Goal: Task Accomplishment & Management: Complete application form

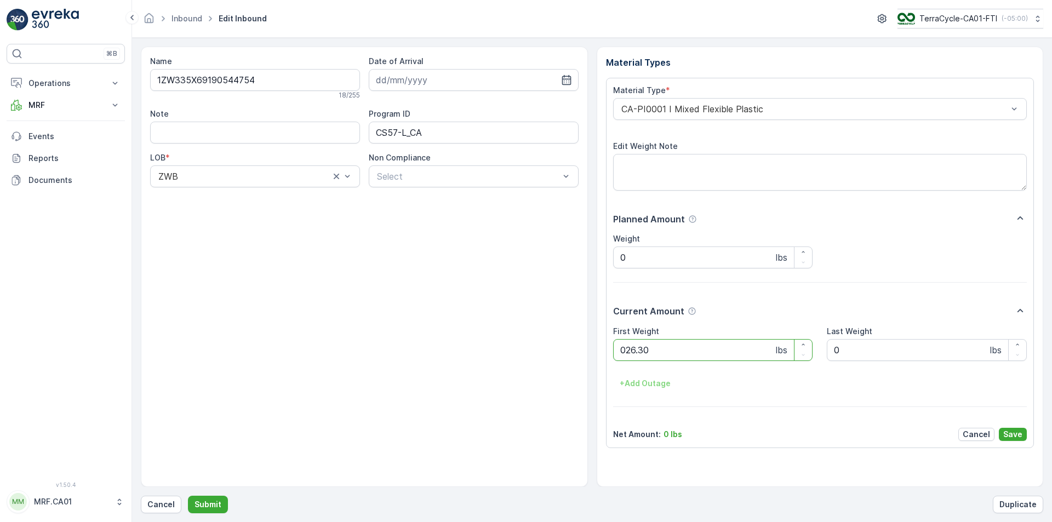
click at [188, 496] on button "Submit" at bounding box center [208, 505] width 40 height 18
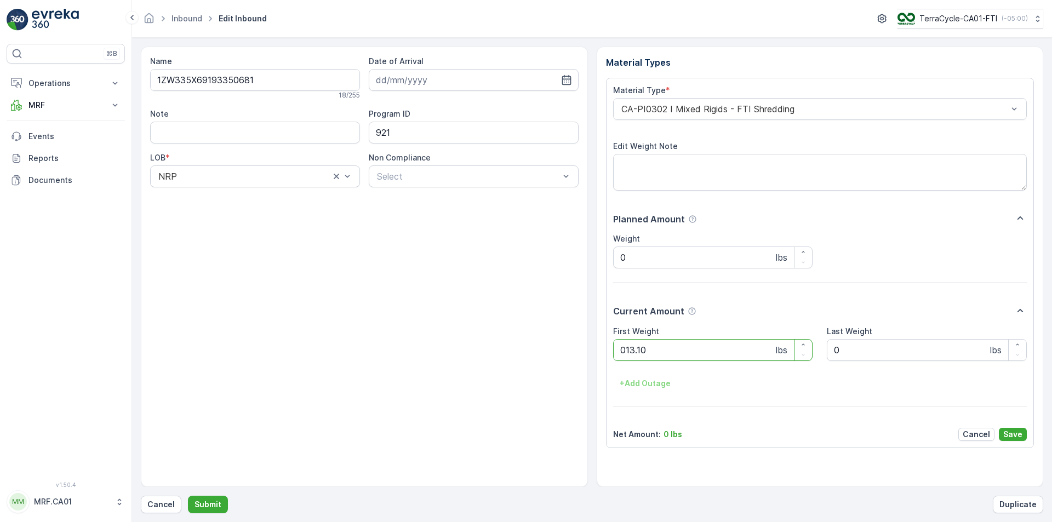
click at [188, 496] on button "Submit" at bounding box center [208, 505] width 40 height 18
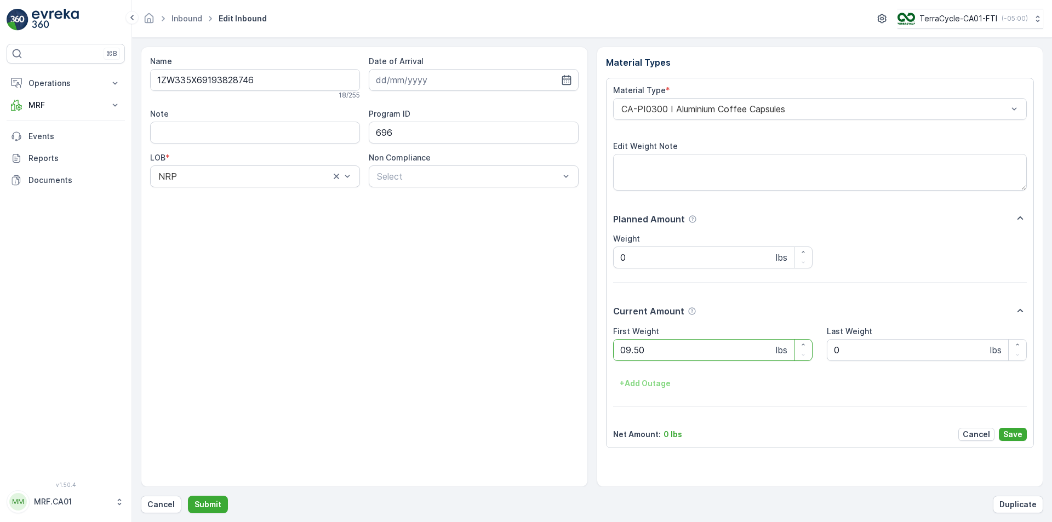
click at [188, 496] on button "Submit" at bounding box center [208, 505] width 40 height 18
type Weight "029"
click at [188, 496] on button "Submit" at bounding box center [208, 505] width 40 height 18
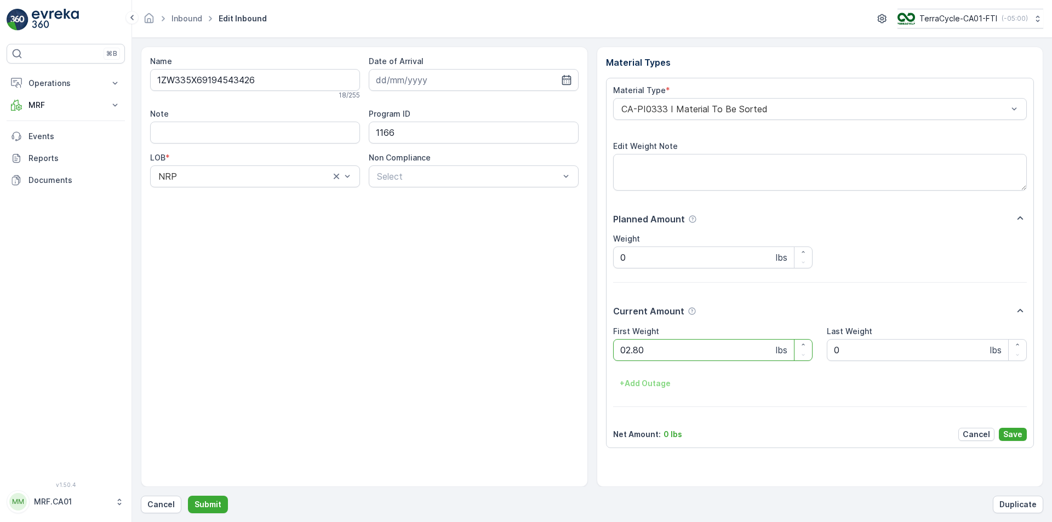
click at [188, 496] on button "Submit" at bounding box center [208, 505] width 40 height 18
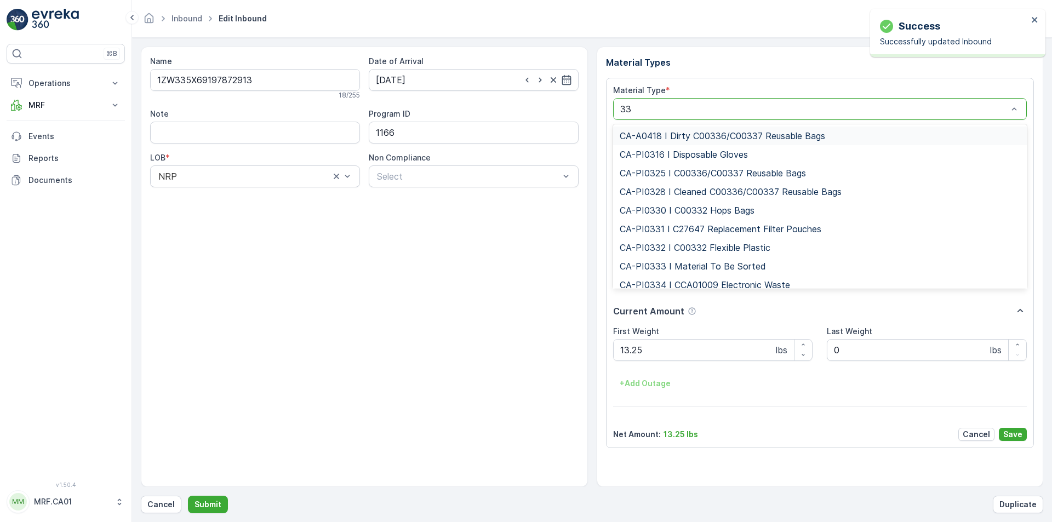
type input "333"
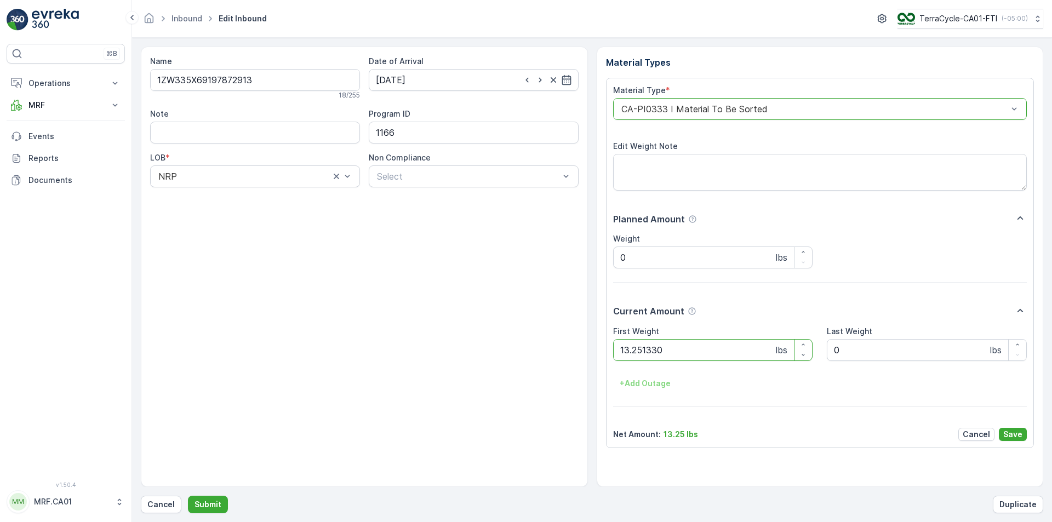
click at [188, 496] on button "Submit" at bounding box center [208, 505] width 40 height 18
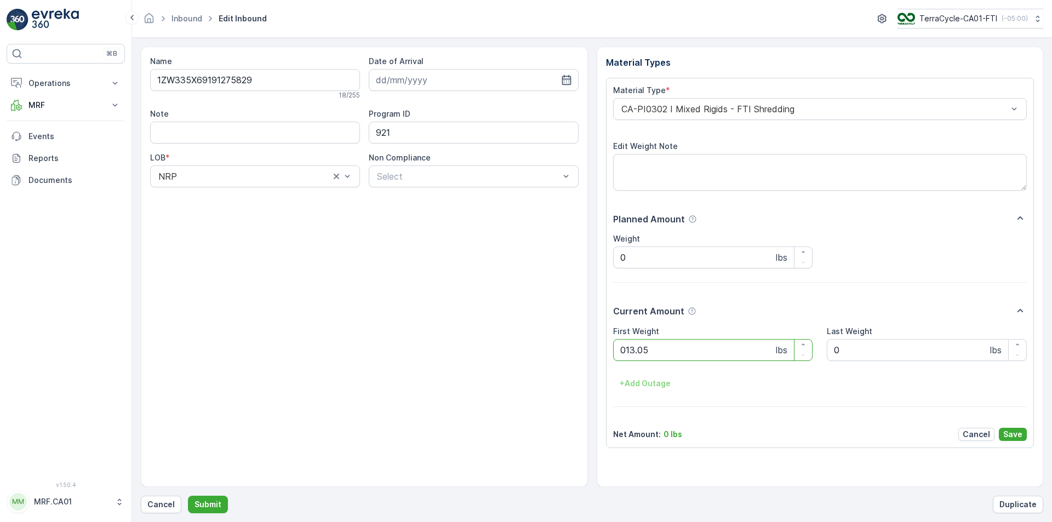
click at [188, 496] on button "Submit" at bounding box center [208, 505] width 40 height 18
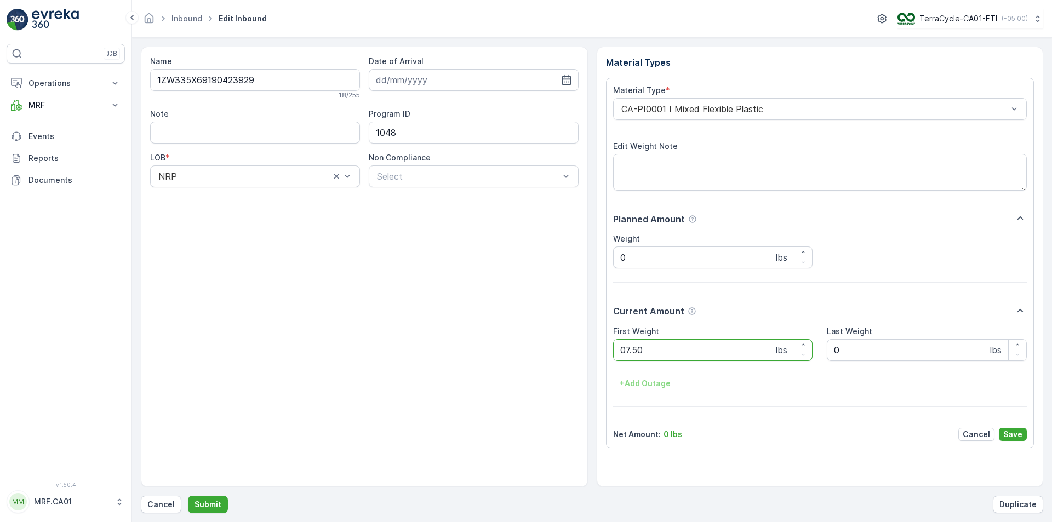
click at [188, 496] on button "Submit" at bounding box center [208, 505] width 40 height 18
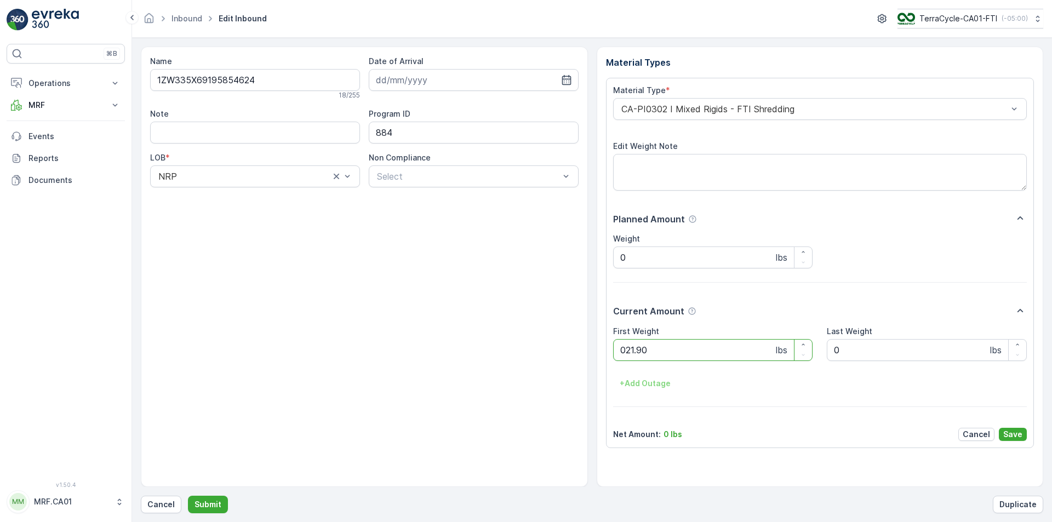
click at [188, 496] on button "Submit" at bounding box center [208, 505] width 40 height 18
type Weight "041"
click at [188, 496] on button "Submit" at bounding box center [208, 505] width 40 height 18
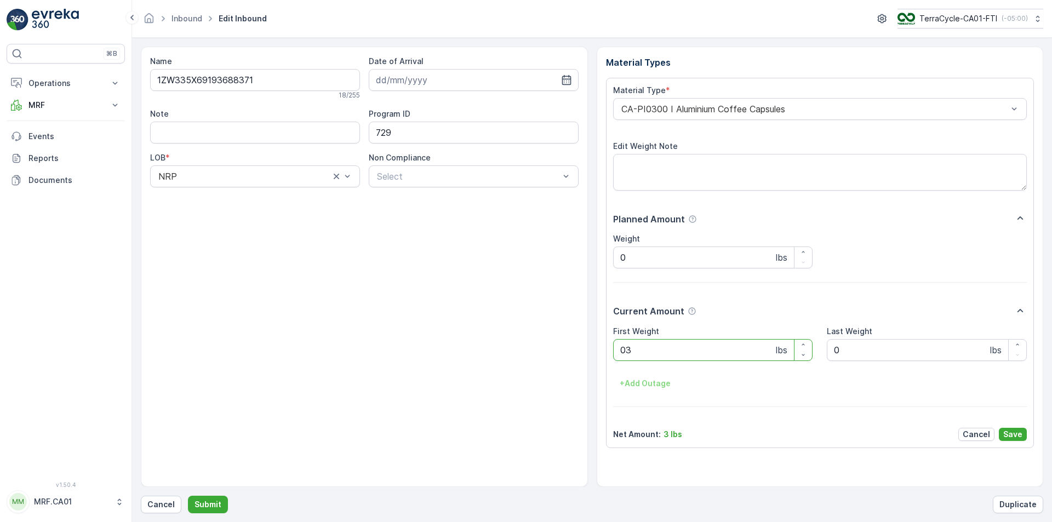
type Weight "035"
click at [188, 496] on button "Submit" at bounding box center [208, 505] width 40 height 18
type Weight "029"
click at [188, 496] on button "Submit" at bounding box center [208, 505] width 40 height 18
type Weight "036"
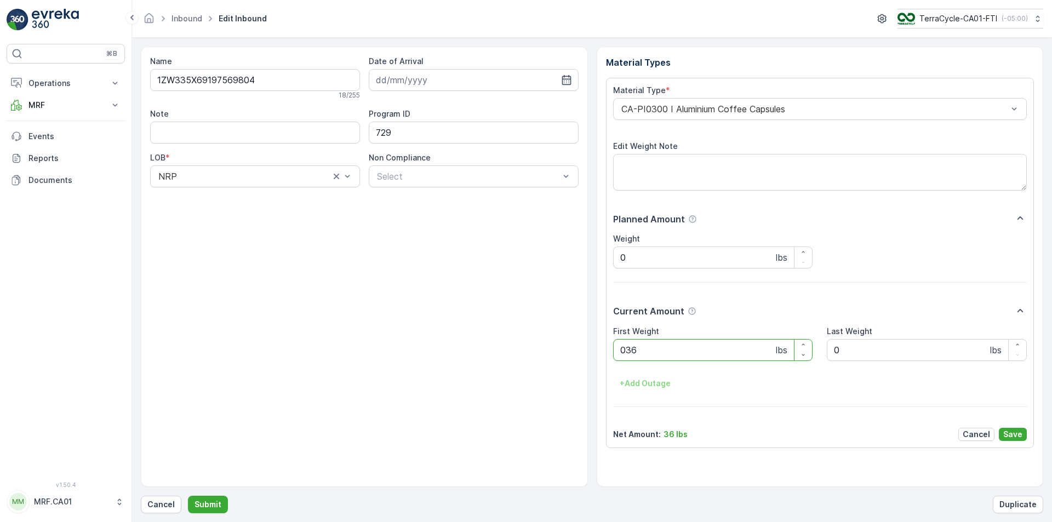
click at [188, 496] on button "Submit" at bounding box center [208, 505] width 40 height 18
type Weight "033"
click at [188, 496] on button "Submit" at bounding box center [208, 505] width 40 height 18
type Weight "037"
click at [188, 496] on button "Submit" at bounding box center [208, 505] width 40 height 18
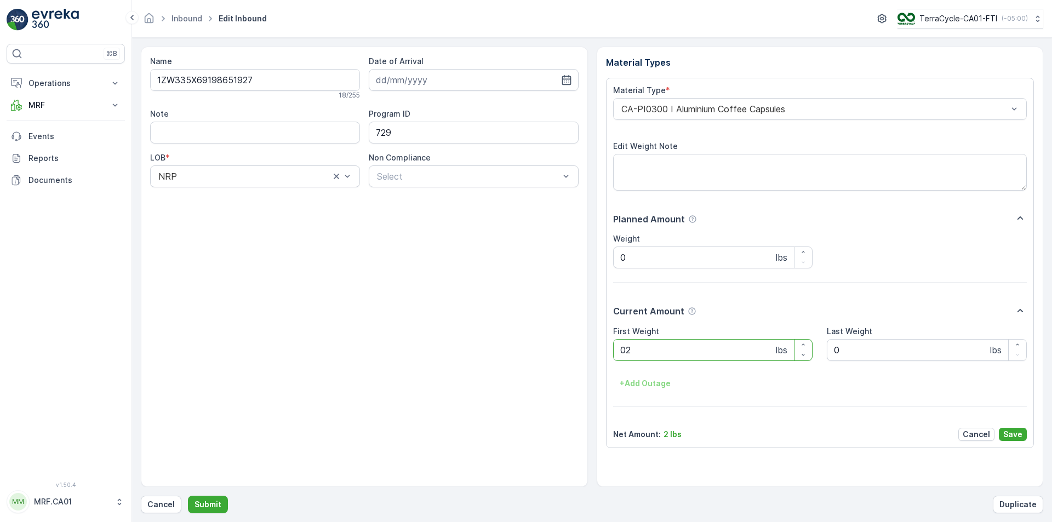
type Weight "026"
click at [188, 496] on button "Submit" at bounding box center [208, 505] width 40 height 18
type Weight "036"
click at [188, 496] on button "Submit" at bounding box center [208, 505] width 40 height 18
type Weight "033"
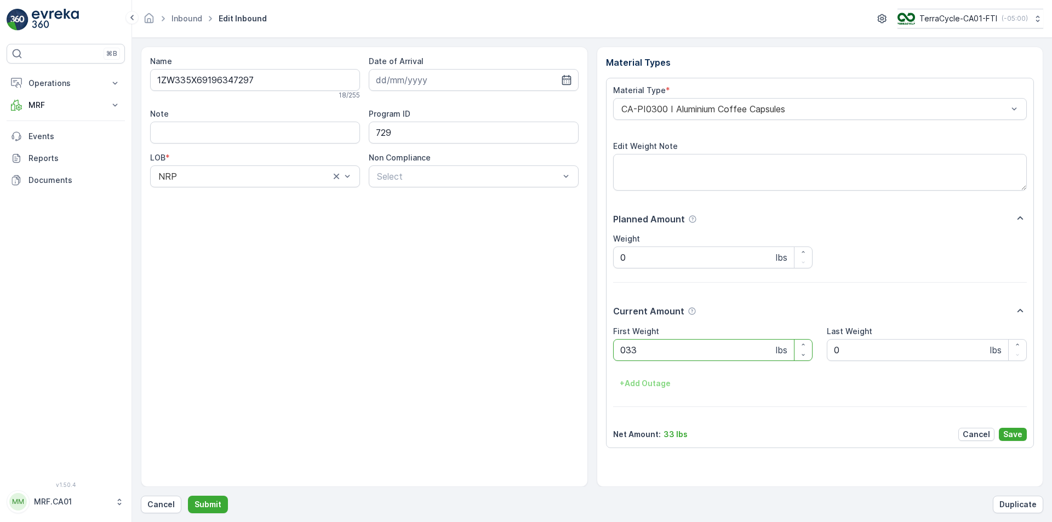
click at [188, 496] on button "Submit" at bounding box center [208, 505] width 40 height 18
type Weight "038"
click at [188, 496] on button "Submit" at bounding box center [208, 505] width 40 height 18
type Weight "032"
click at [188, 496] on button "Submit" at bounding box center [208, 505] width 40 height 18
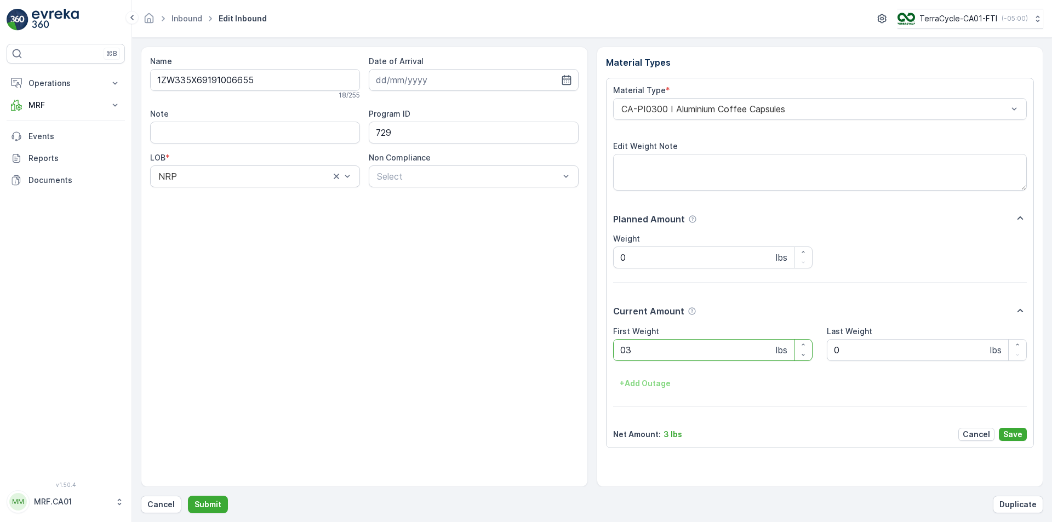
type Weight "033"
click at [188, 496] on button "Submit" at bounding box center [208, 505] width 40 height 18
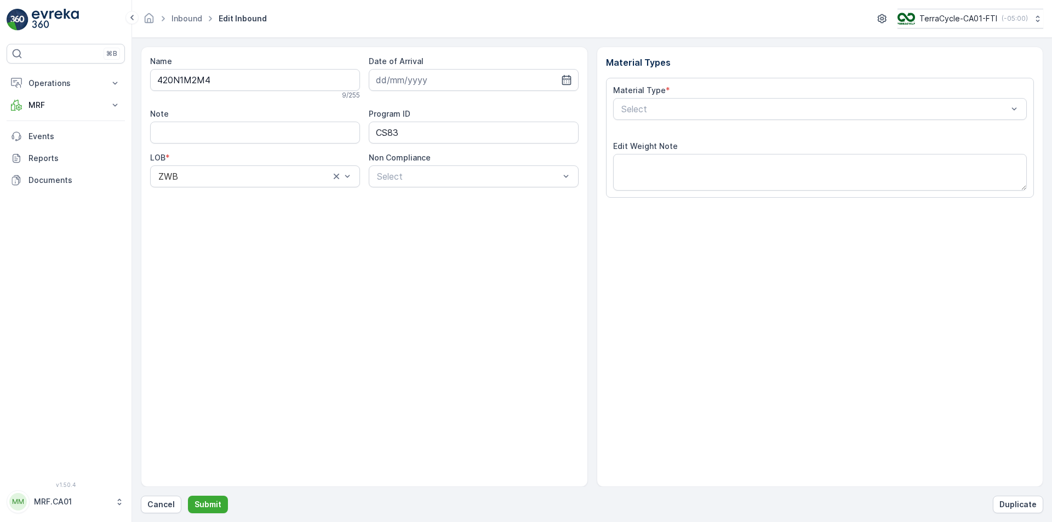
type input "[DATE]"
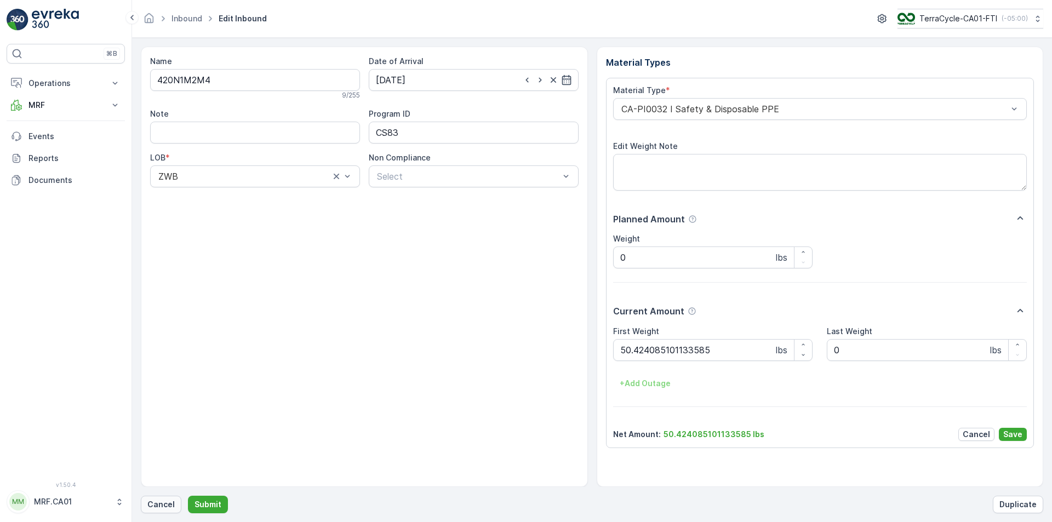
click at [154, 504] on p "Cancel" at bounding box center [160, 504] width 27 height 11
type Weight "046"
click at [188, 496] on button "Submit" at bounding box center [208, 505] width 40 height 18
type Weight "039"
click at [188, 496] on button "Submit" at bounding box center [208, 505] width 40 height 18
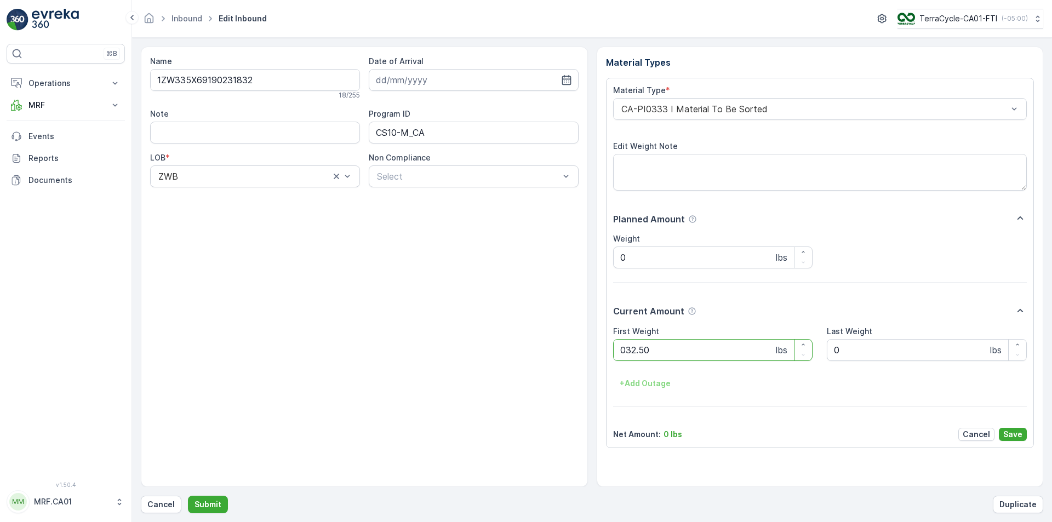
click at [188, 496] on button "Submit" at bounding box center [208, 505] width 40 height 18
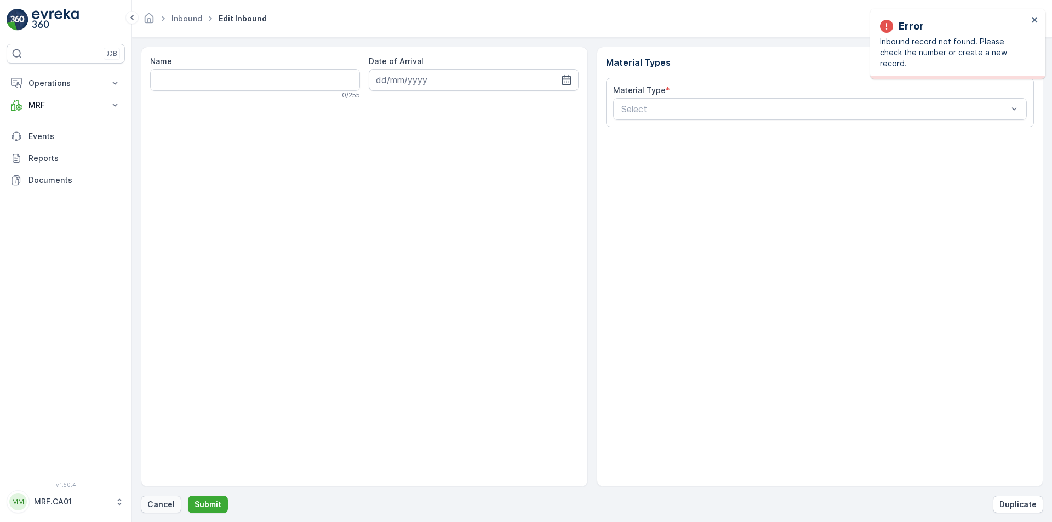
click at [158, 501] on p "Cancel" at bounding box center [160, 504] width 27 height 11
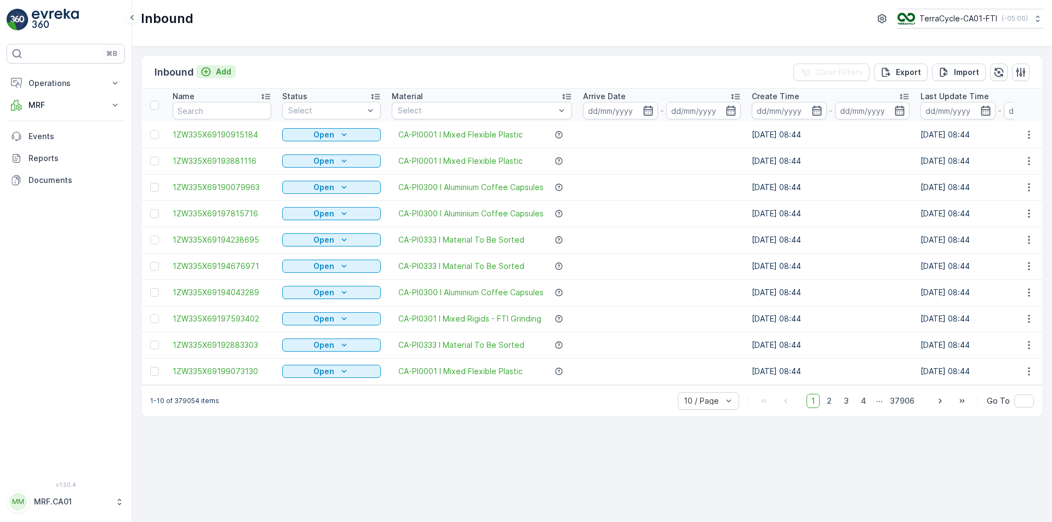
click at [228, 70] on p "Add" at bounding box center [223, 71] width 15 height 11
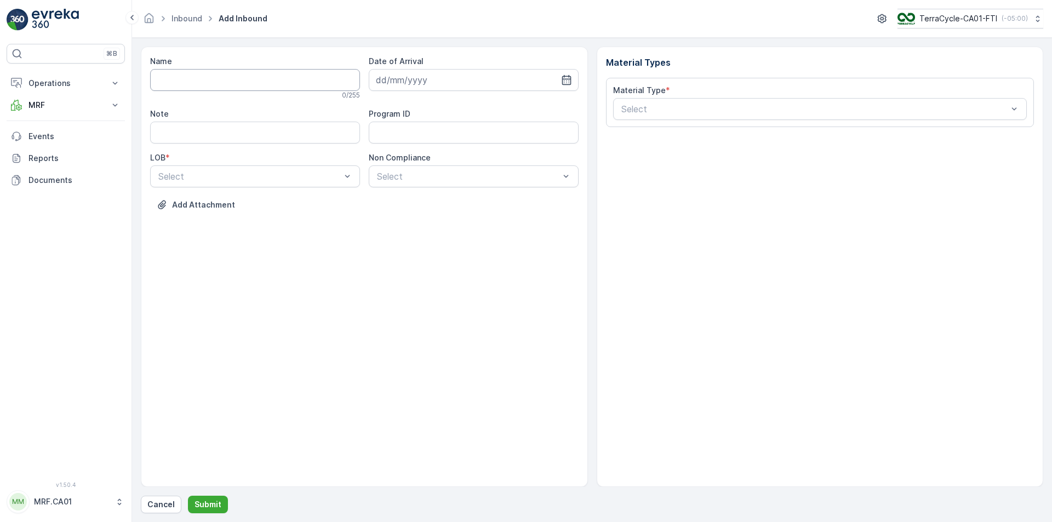
drag, startPoint x: 237, startPoint y: 85, endPoint x: 464, endPoint y: 418, distance: 402.2
click at [238, 85] on input "Name" at bounding box center [255, 80] width 210 height 22
type input "1ZW335X69196544887"
click at [188, 496] on button "Submit" at bounding box center [208, 505] width 40 height 18
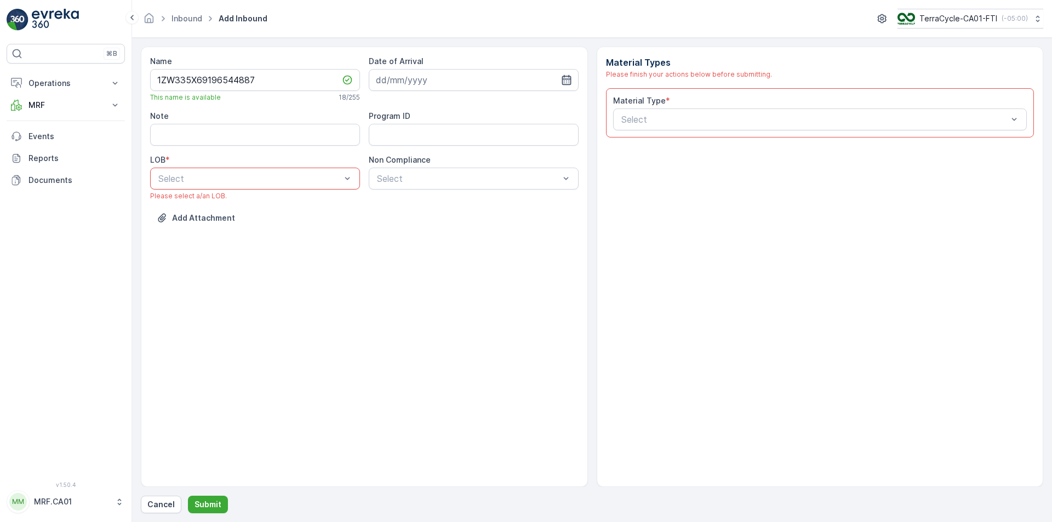
click at [566, 83] on icon "button" at bounding box center [566, 80] width 11 height 11
click at [406, 213] on div "22" at bounding box center [407, 216] width 18 height 18
type input "[DATE]"
click at [277, 186] on div "Select" at bounding box center [255, 179] width 210 height 22
click at [260, 205] on div "NRP" at bounding box center [255, 206] width 197 height 10
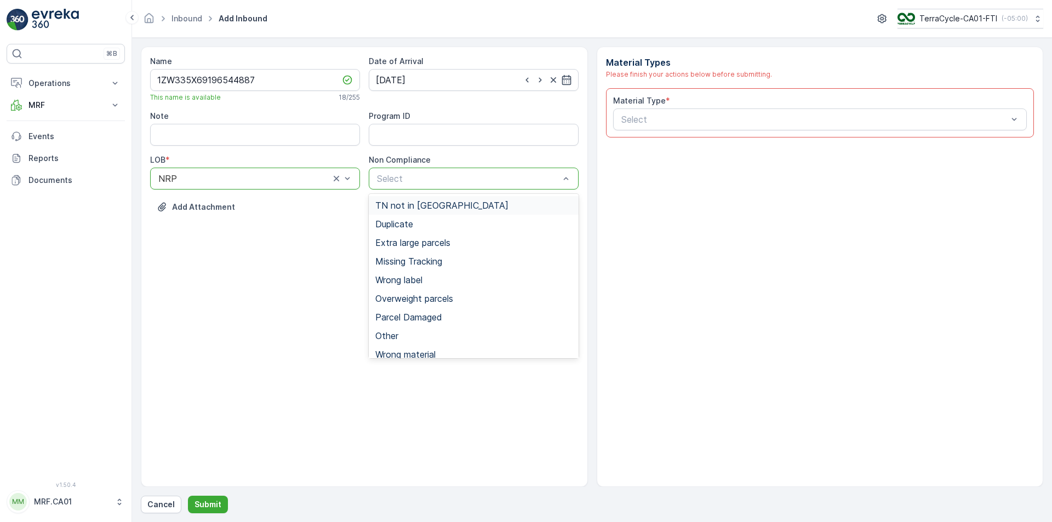
click at [466, 206] on div "TN not in [GEOGRAPHIC_DATA]" at bounding box center [473, 206] width 197 height 10
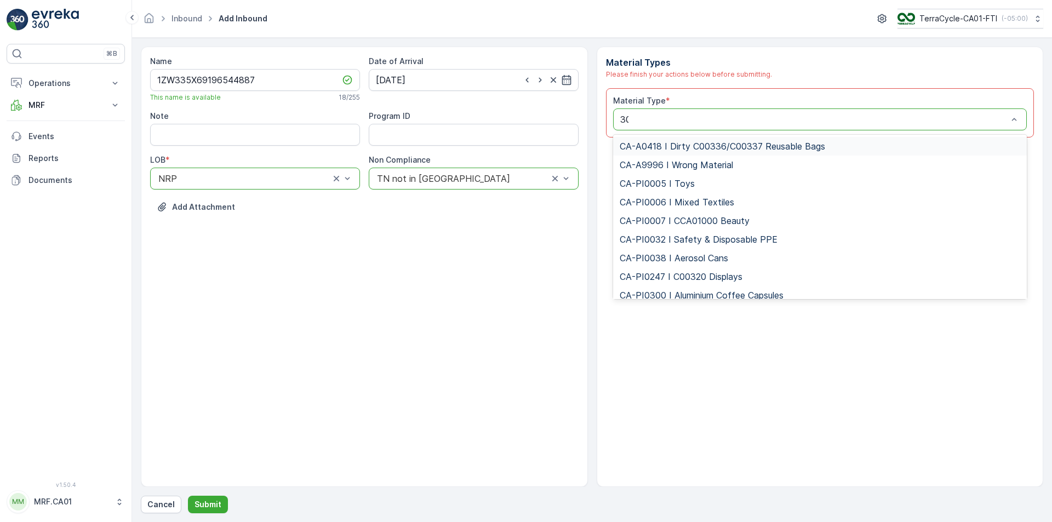
type input "300"
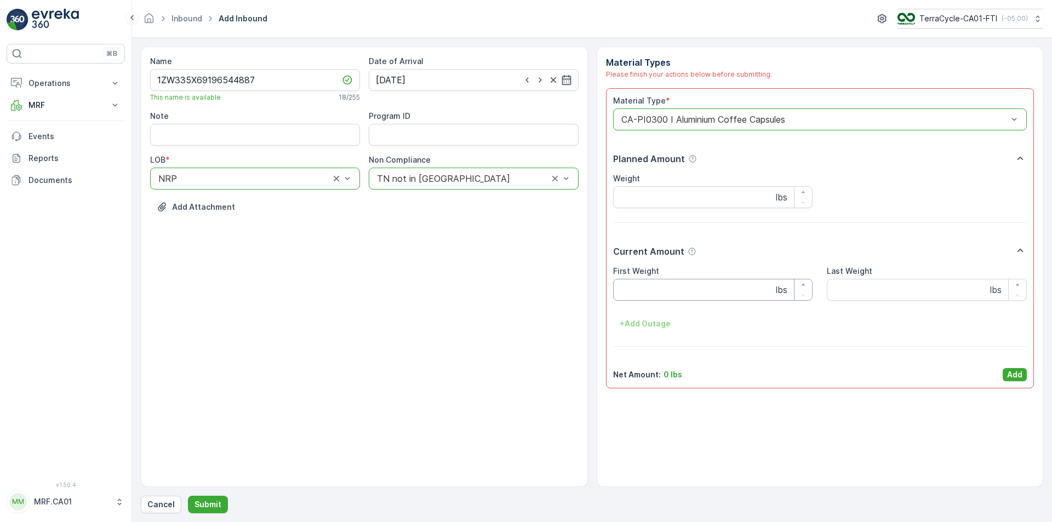
click at [671, 294] on Weight "First Weight" at bounding box center [713, 290] width 200 height 22
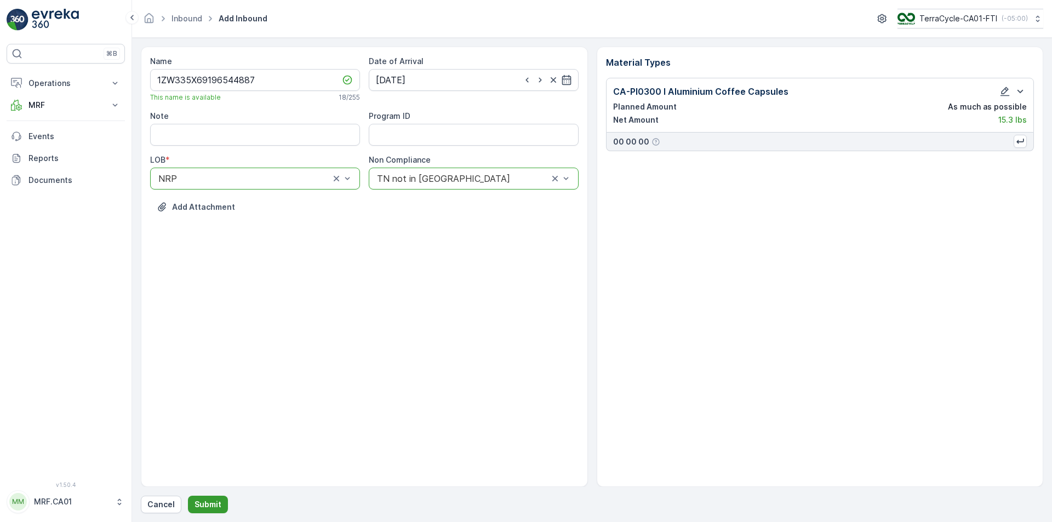
click at [211, 498] on button "Submit" at bounding box center [208, 505] width 40 height 18
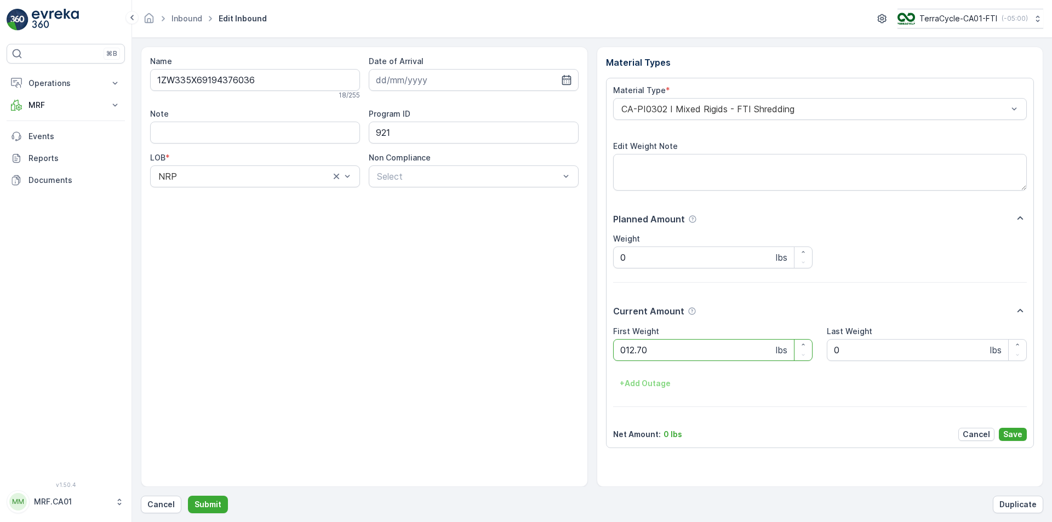
click at [188, 496] on button "Submit" at bounding box center [208, 505] width 40 height 18
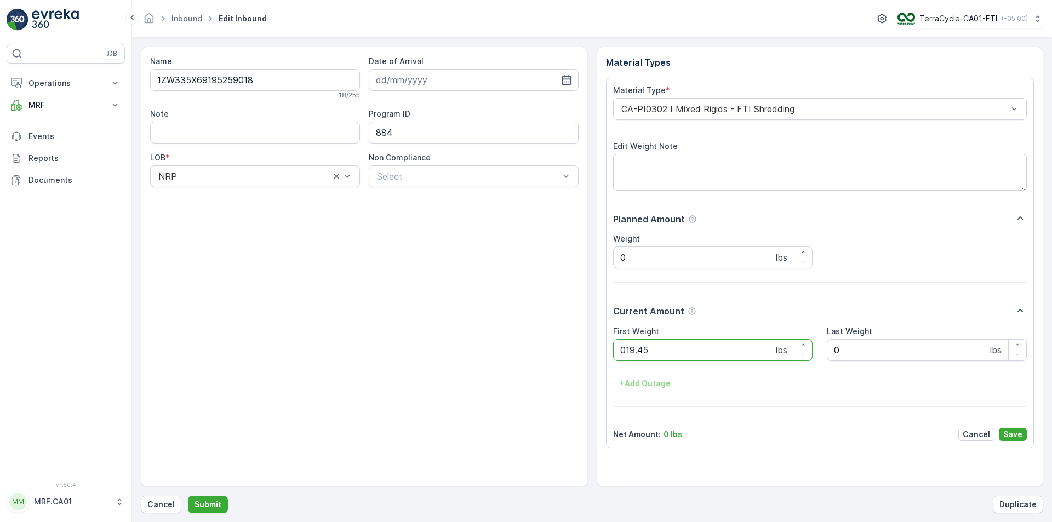
click at [188, 496] on button "Submit" at bounding box center [208, 505] width 40 height 18
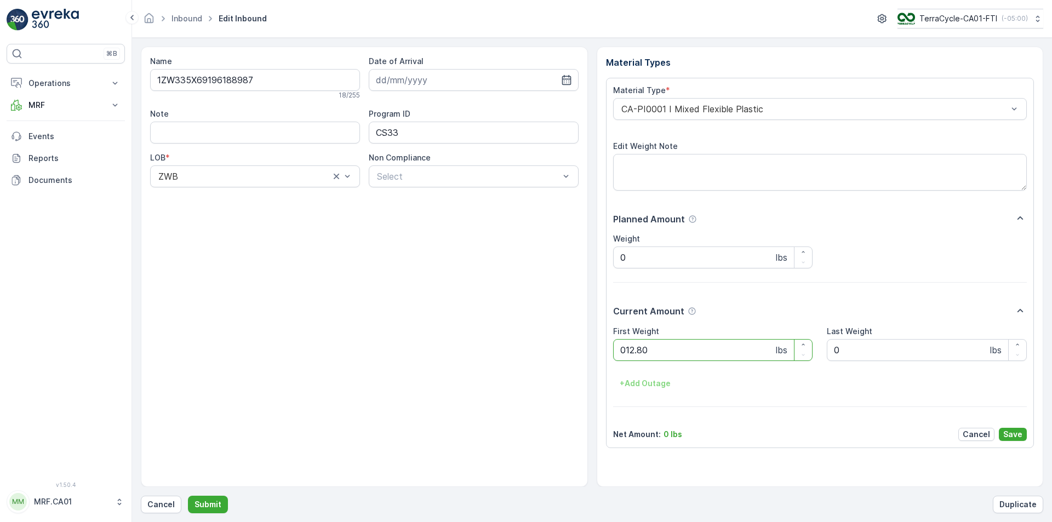
click at [188, 496] on button "Submit" at bounding box center [208, 505] width 40 height 18
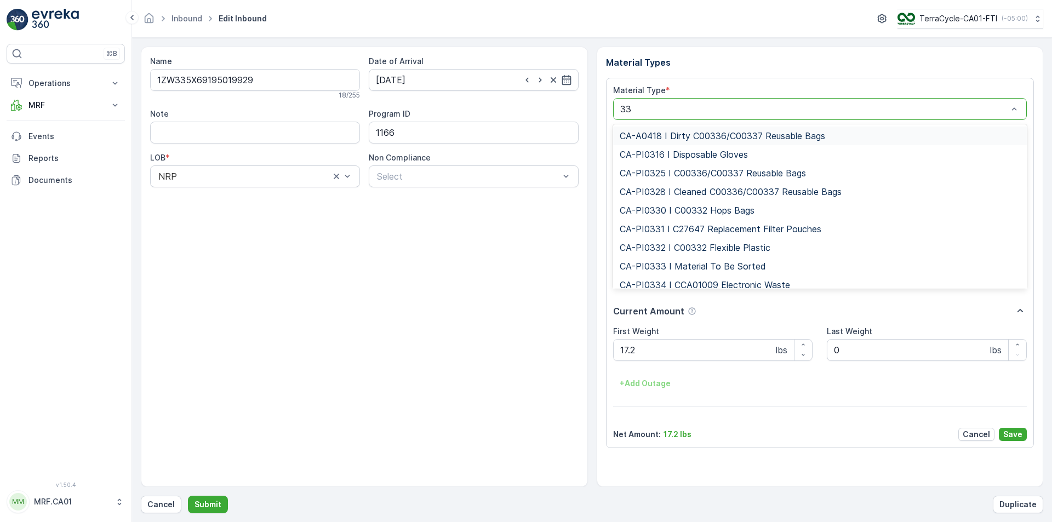
type input "333"
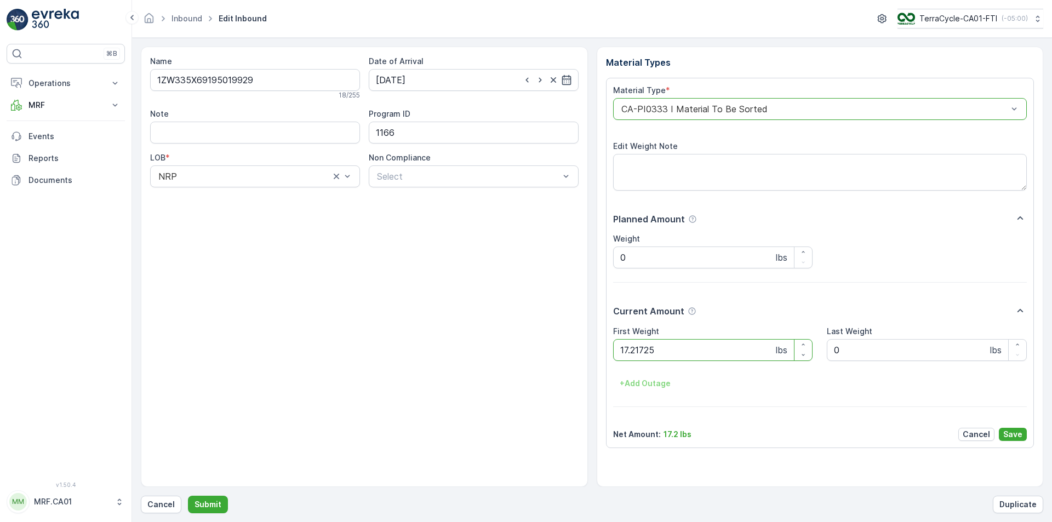
click at [188, 496] on button "Submit" at bounding box center [208, 505] width 40 height 18
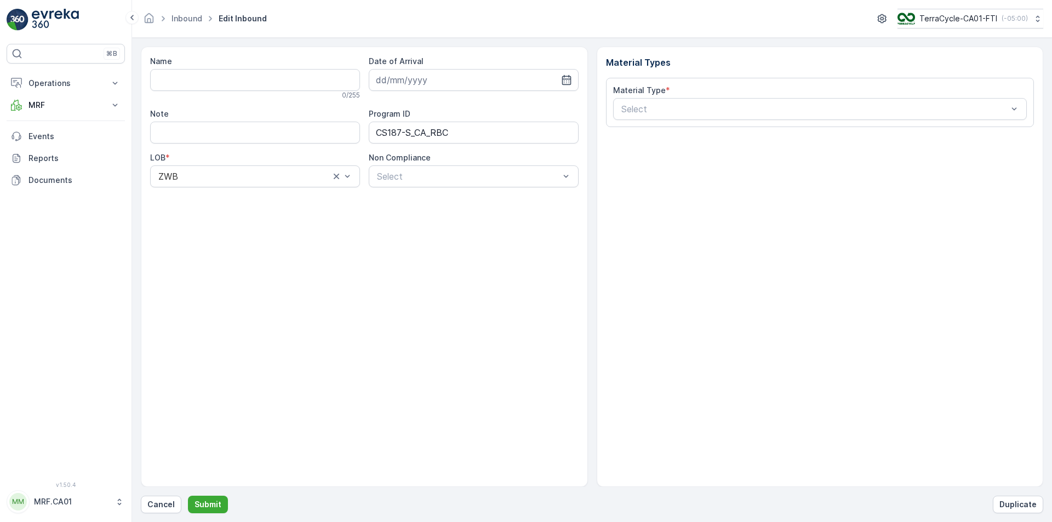
type input "1ZW335X69191434371"
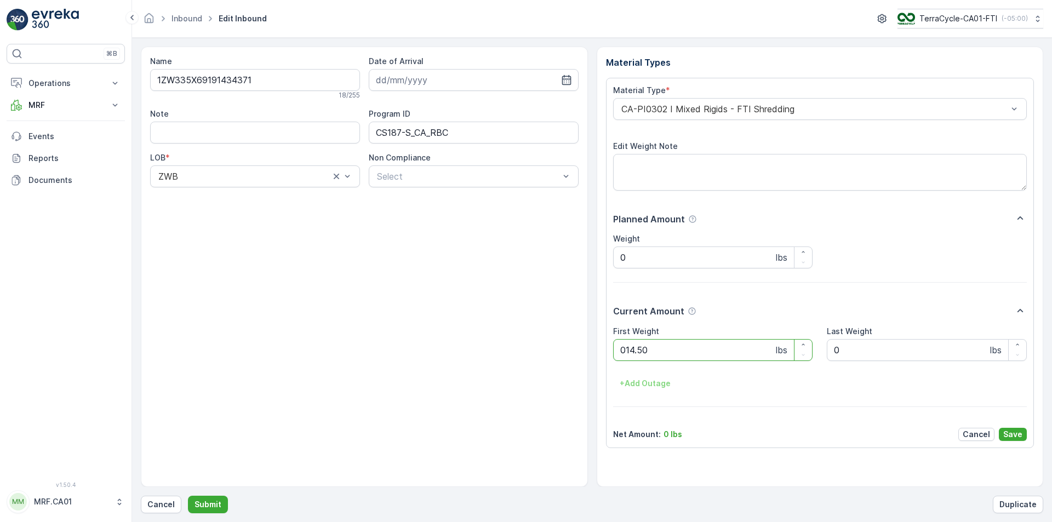
click at [188, 496] on button "Submit" at bounding box center [208, 505] width 40 height 18
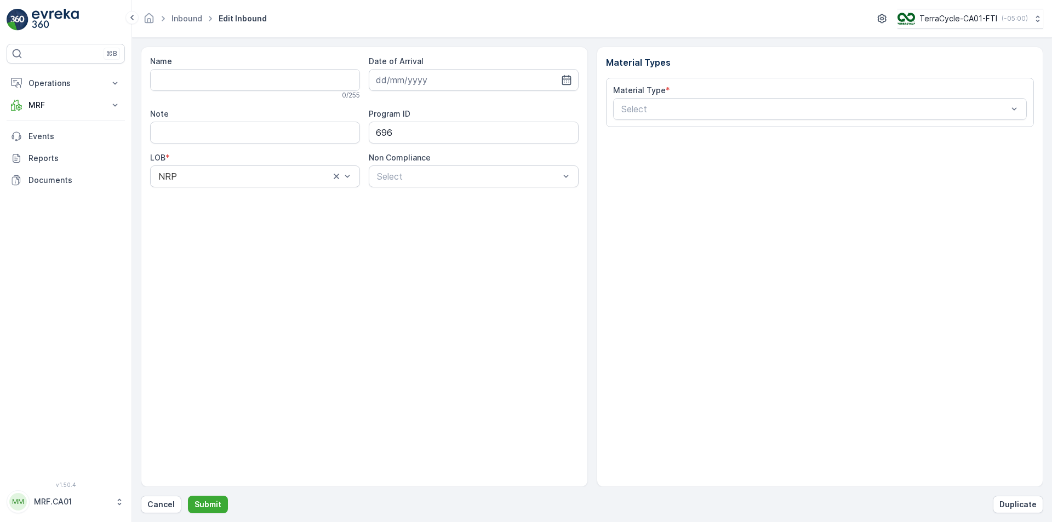
type input "1ZW335X69192852917"
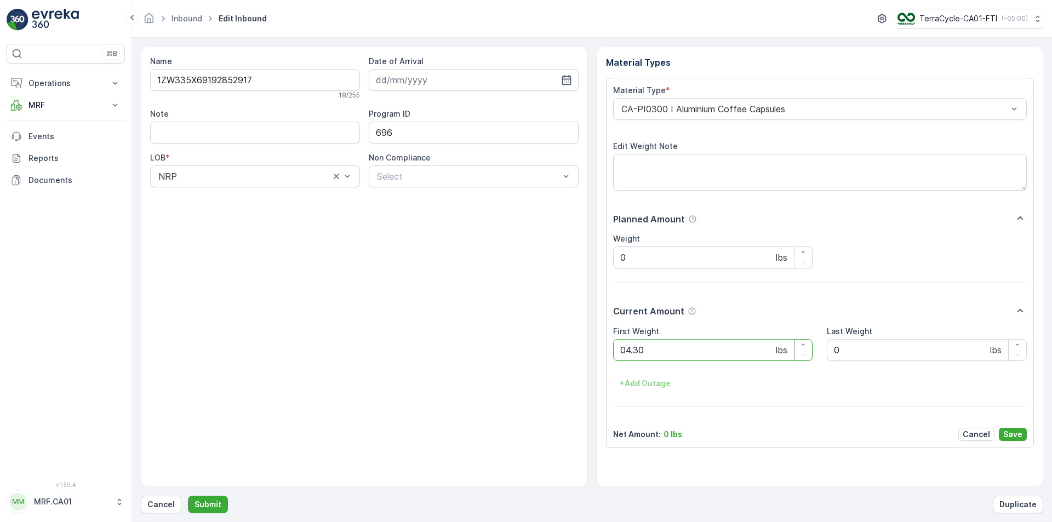
click at [188, 496] on button "Submit" at bounding box center [208, 505] width 40 height 18
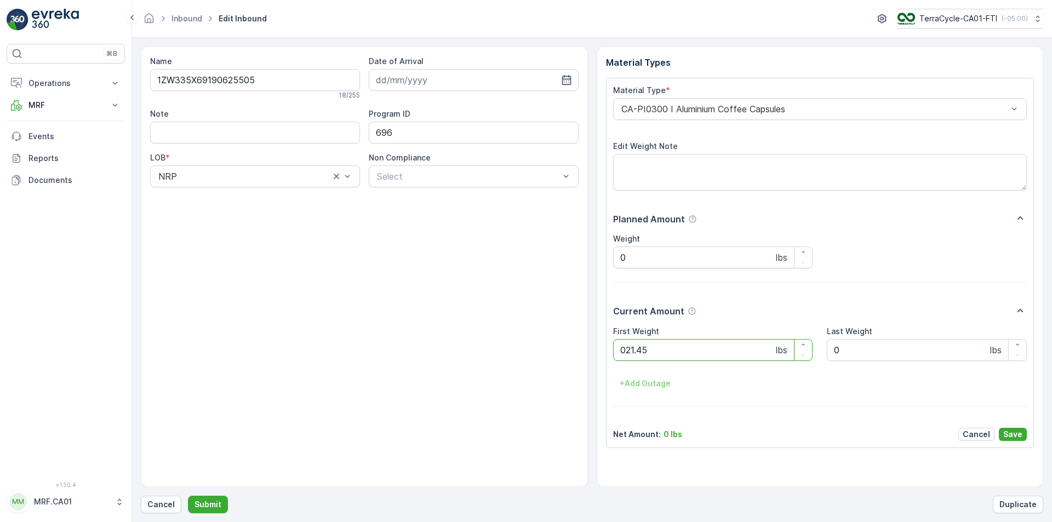
click at [188, 496] on button "Submit" at bounding box center [208, 505] width 40 height 18
type Weight "042"
click at [188, 496] on button "Submit" at bounding box center [208, 505] width 40 height 18
type Weight "036"
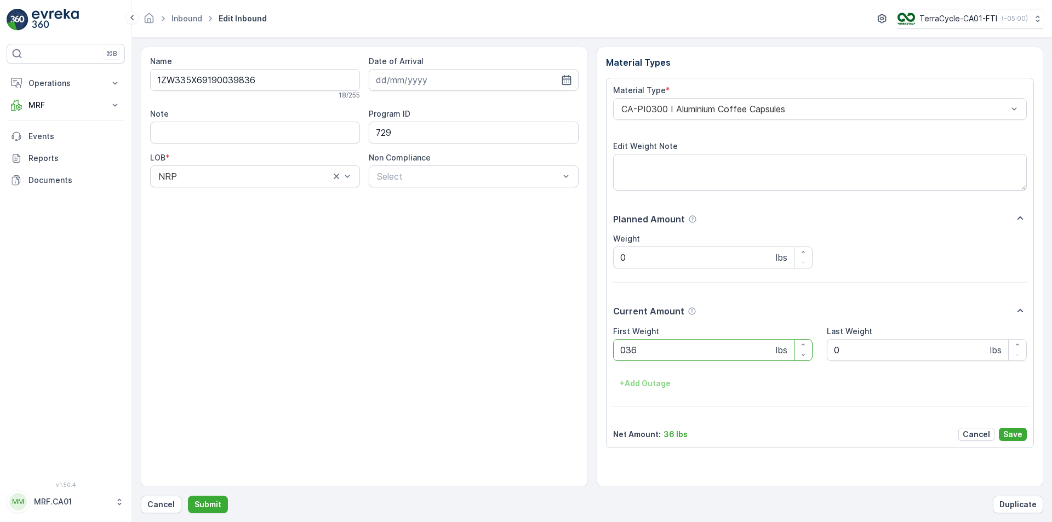
click at [188, 496] on button "Submit" at bounding box center [208, 505] width 40 height 18
type Weight "035"
click at [188, 496] on button "Submit" at bounding box center [208, 505] width 40 height 18
type Weight "034"
click at [188, 496] on button "Submit" at bounding box center [208, 505] width 40 height 18
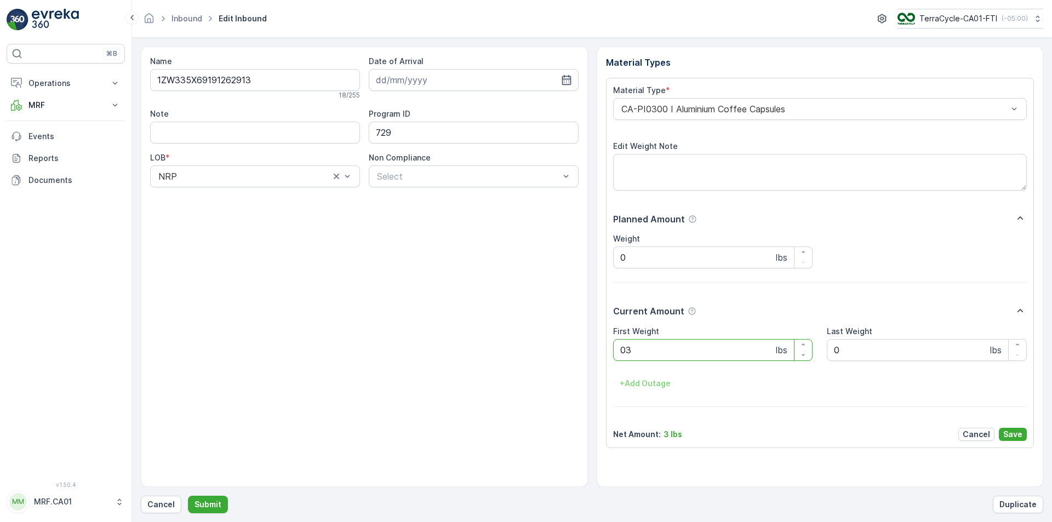
type Weight "038"
click at [188, 496] on button "Submit" at bounding box center [208, 505] width 40 height 18
type Weight "042"
click at [188, 496] on button "Submit" at bounding box center [208, 505] width 40 height 18
type Weight "038"
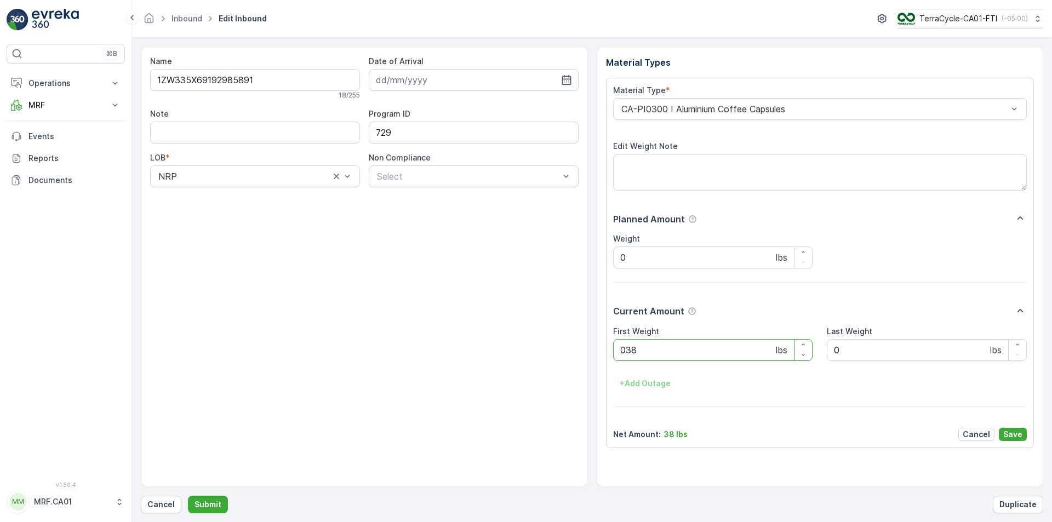
click at [188, 496] on button "Submit" at bounding box center [208, 505] width 40 height 18
type Weight "026"
click at [188, 496] on button "Submit" at bounding box center [208, 505] width 40 height 18
type Weight "038"
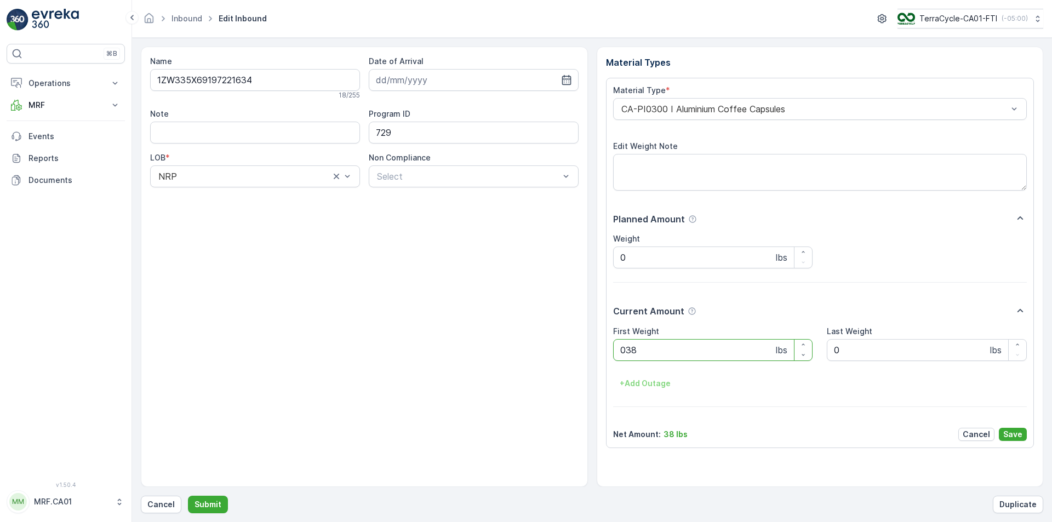
click at [188, 496] on button "Submit" at bounding box center [208, 505] width 40 height 18
type Weight "043"
click at [188, 496] on button "Submit" at bounding box center [208, 505] width 40 height 18
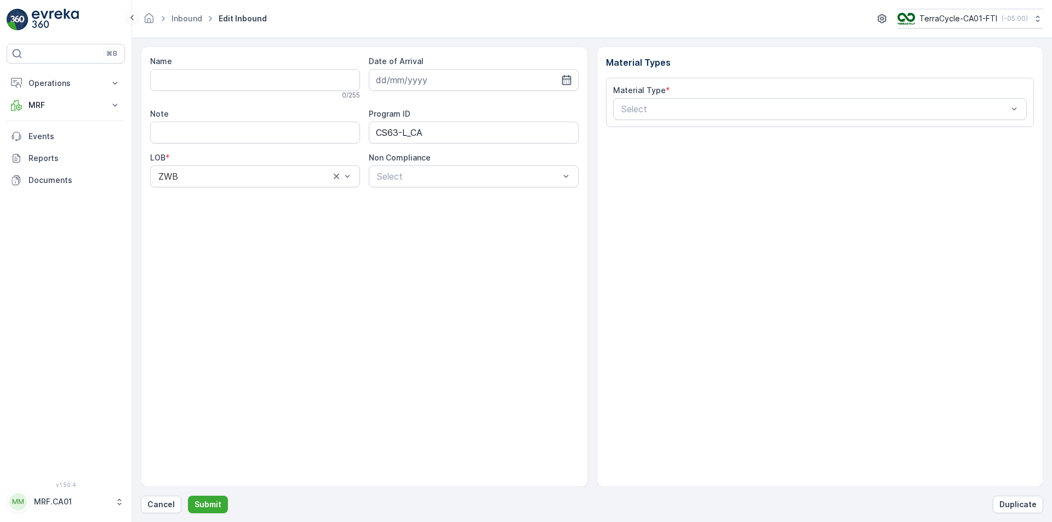
type input "1ZW335X69191606177"
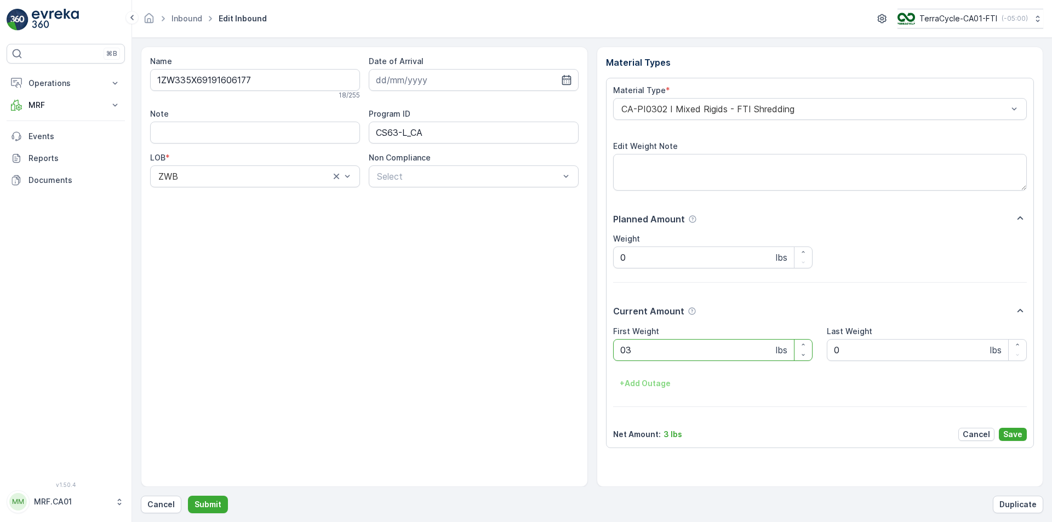
type Weight "034"
click at [188, 496] on button "Submit" at bounding box center [208, 505] width 40 height 18
type Weight "036"
click at [188, 496] on button "Submit" at bounding box center [208, 505] width 40 height 18
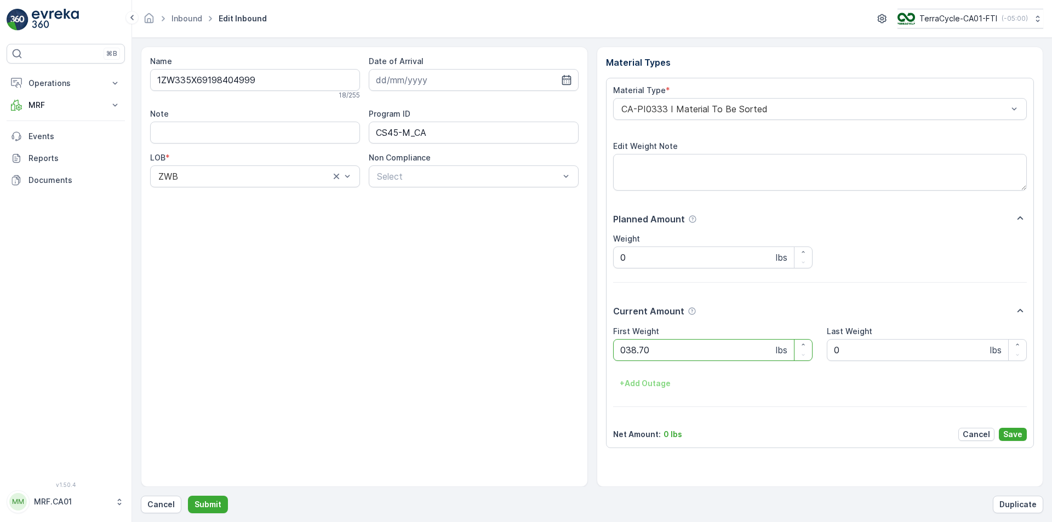
click at [188, 496] on button "Submit" at bounding box center [208, 505] width 40 height 18
type Weight "033"
click at [188, 496] on button "Submit" at bounding box center [208, 505] width 40 height 18
type Weight "035"
click at [188, 496] on button "Submit" at bounding box center [208, 505] width 40 height 18
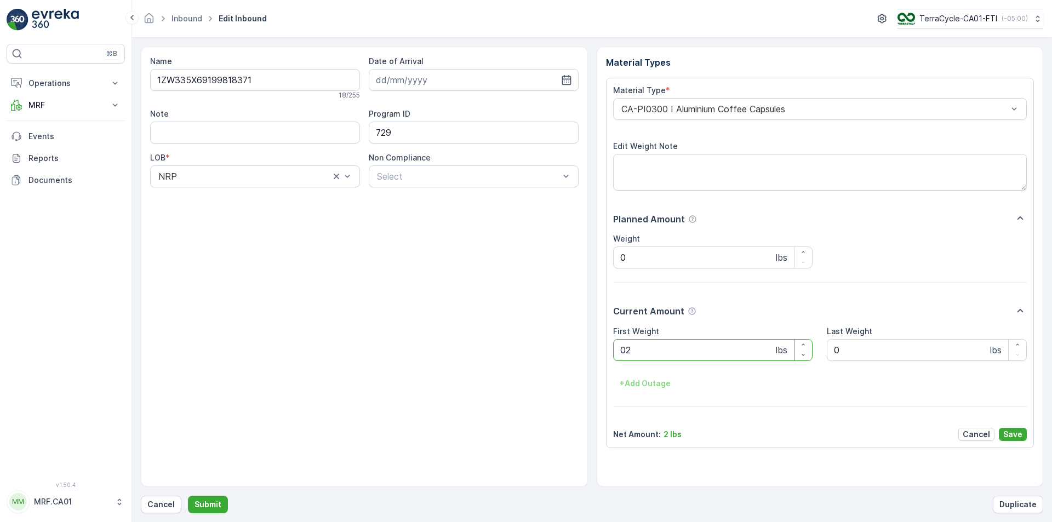
type Weight "029"
click at [188, 496] on button "Submit" at bounding box center [208, 505] width 40 height 18
type Weight "024"
click at [188, 496] on button "Submit" at bounding box center [208, 505] width 40 height 18
type Weight "028"
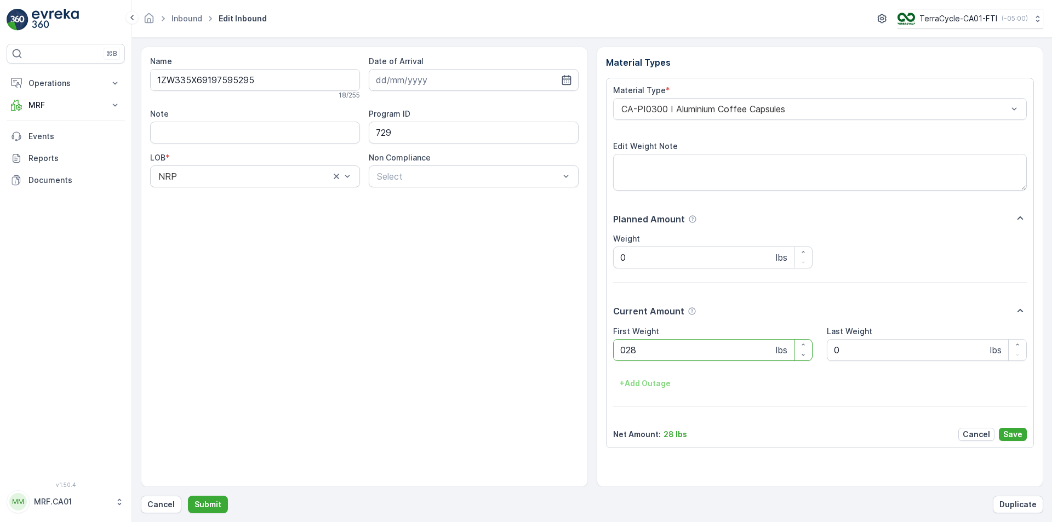
click at [188, 496] on button "Submit" at bounding box center [208, 505] width 40 height 18
type Weight "043"
click at [188, 496] on button "Submit" at bounding box center [208, 505] width 40 height 18
type Weight "030"
click at [188, 496] on button "Submit" at bounding box center [208, 505] width 40 height 18
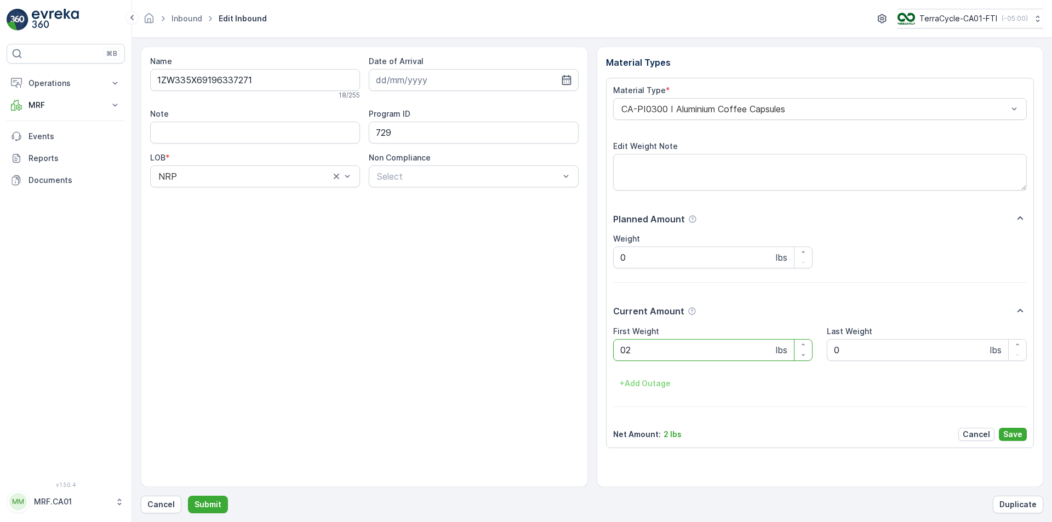
type Weight "029"
click at [188, 496] on button "Submit" at bounding box center [208, 505] width 40 height 18
type Weight "039"
click at [188, 496] on button "Submit" at bounding box center [208, 505] width 40 height 18
type Weight "031"
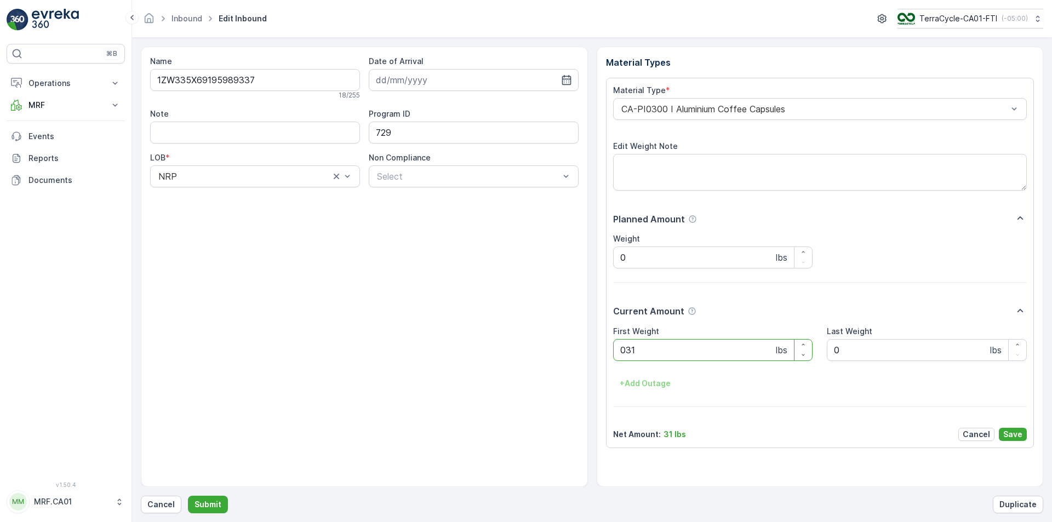
click at [188, 496] on button "Submit" at bounding box center [208, 505] width 40 height 18
type Weight "032"
click at [188, 496] on button "Submit" at bounding box center [208, 505] width 40 height 18
type Weight "024"
click at [188, 496] on button "Submit" at bounding box center [208, 505] width 40 height 18
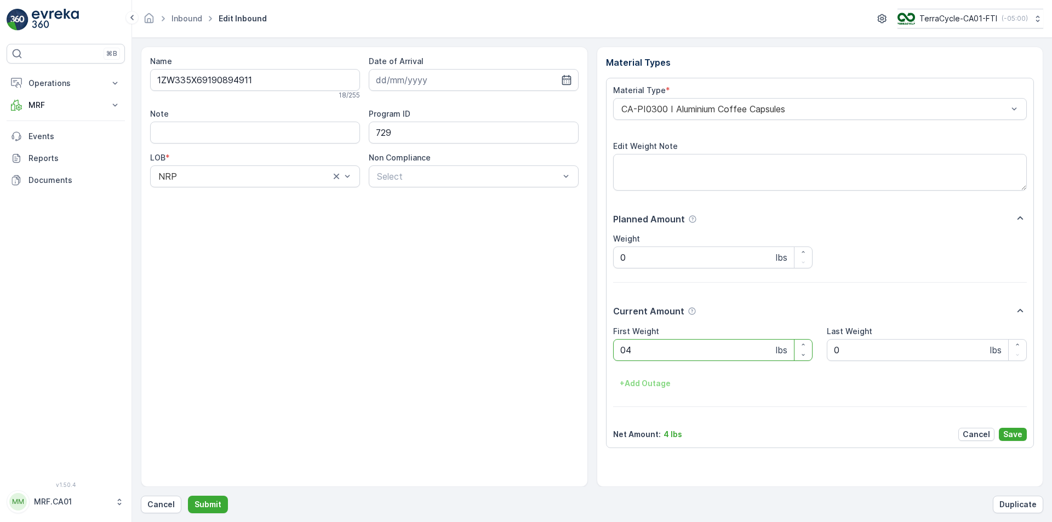
type Weight "041"
click at [188, 496] on button "Submit" at bounding box center [208, 505] width 40 height 18
type Weight "027"
click at [188, 496] on button "Submit" at bounding box center [208, 505] width 40 height 18
type Weight "033"
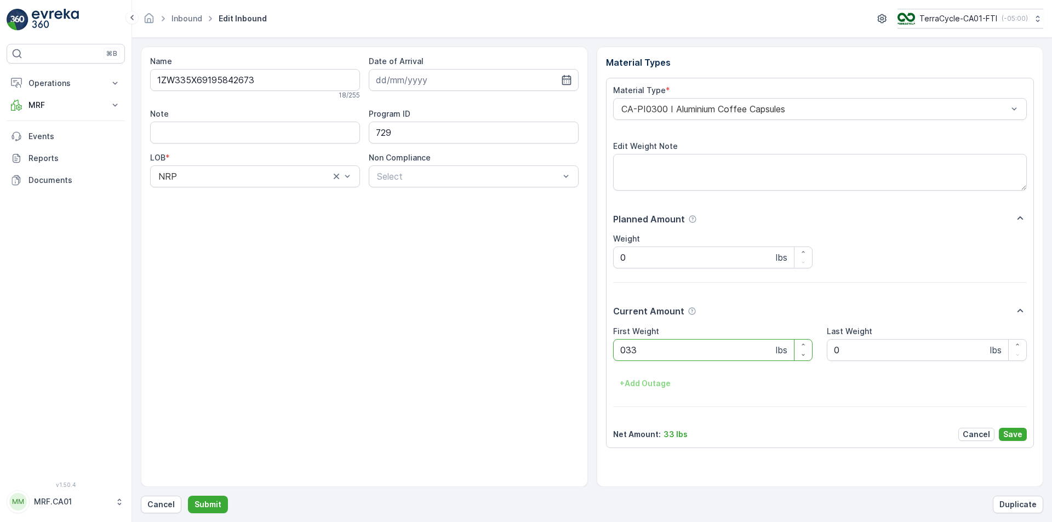
click at [188, 496] on button "Submit" at bounding box center [208, 505] width 40 height 18
type Weight "022"
click at [188, 496] on button "Submit" at bounding box center [208, 505] width 40 height 18
